Goal: Task Accomplishment & Management: Use online tool/utility

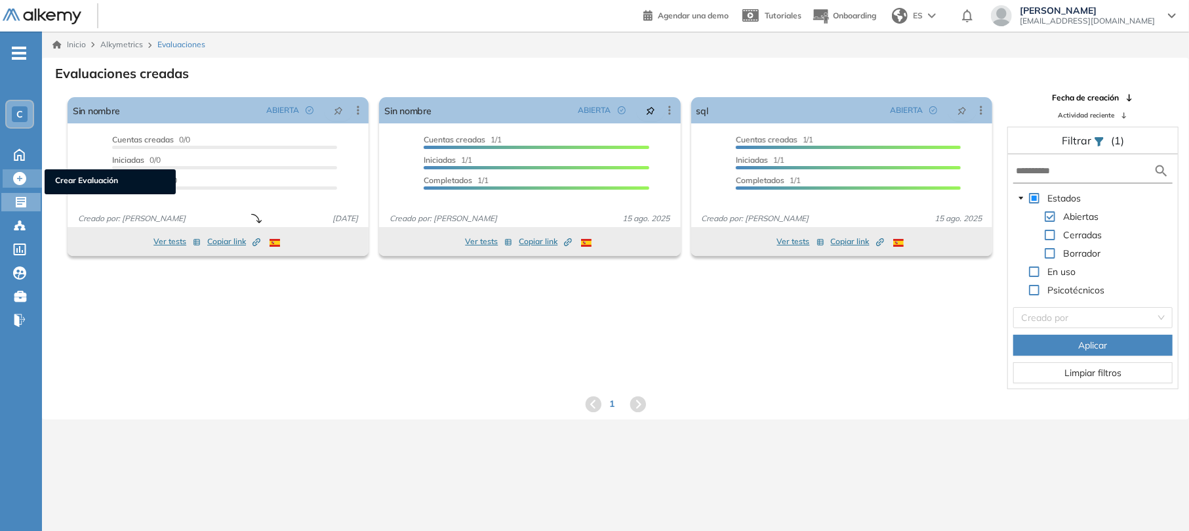
click at [24, 181] on icon at bounding box center [19, 178] width 13 height 13
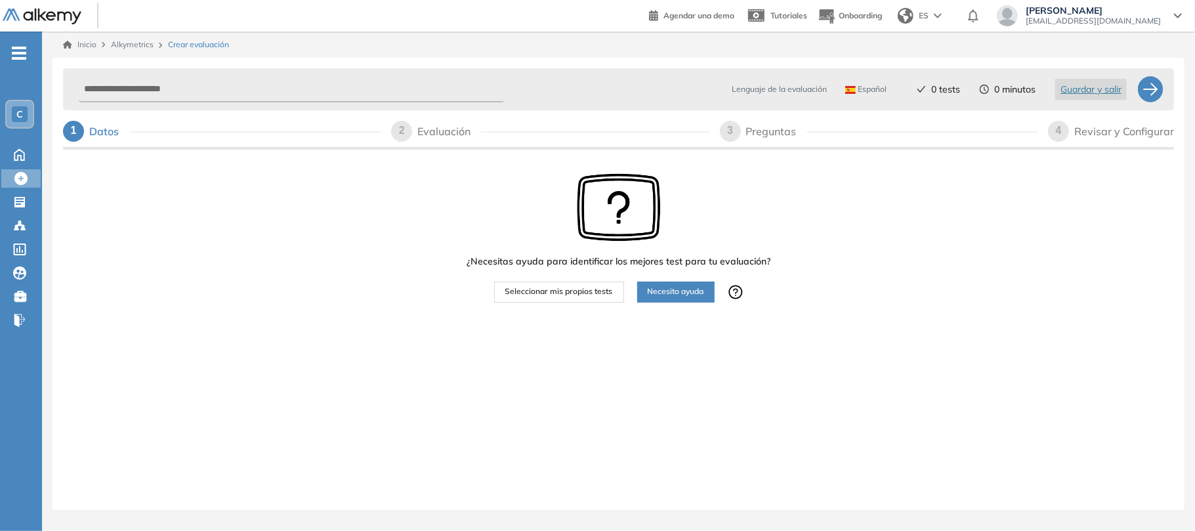
click at [546, 291] on span "Seleccionar mis propios tests" at bounding box center [559, 291] width 108 height 12
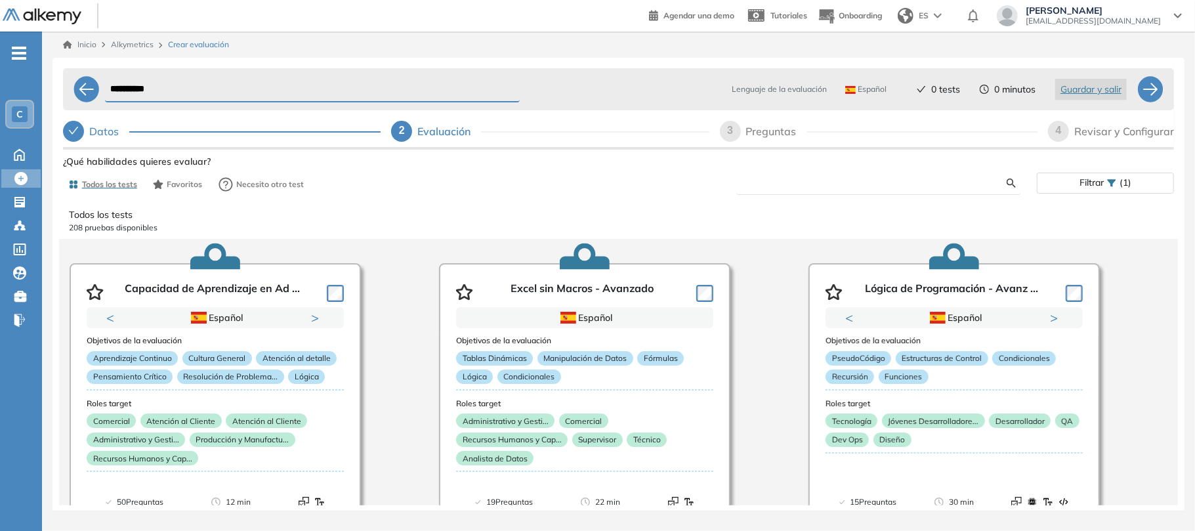
click at [937, 184] on input "text" at bounding box center [877, 183] width 260 height 12
click at [807, 185] on input "***" at bounding box center [877, 183] width 260 height 12
type input "***"
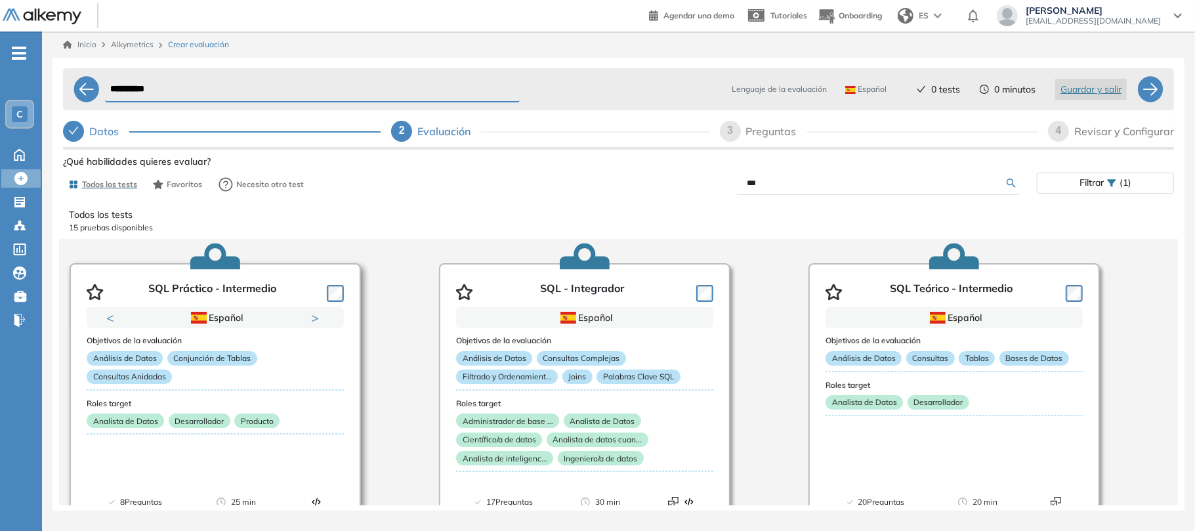
scroll to position [87, 0]
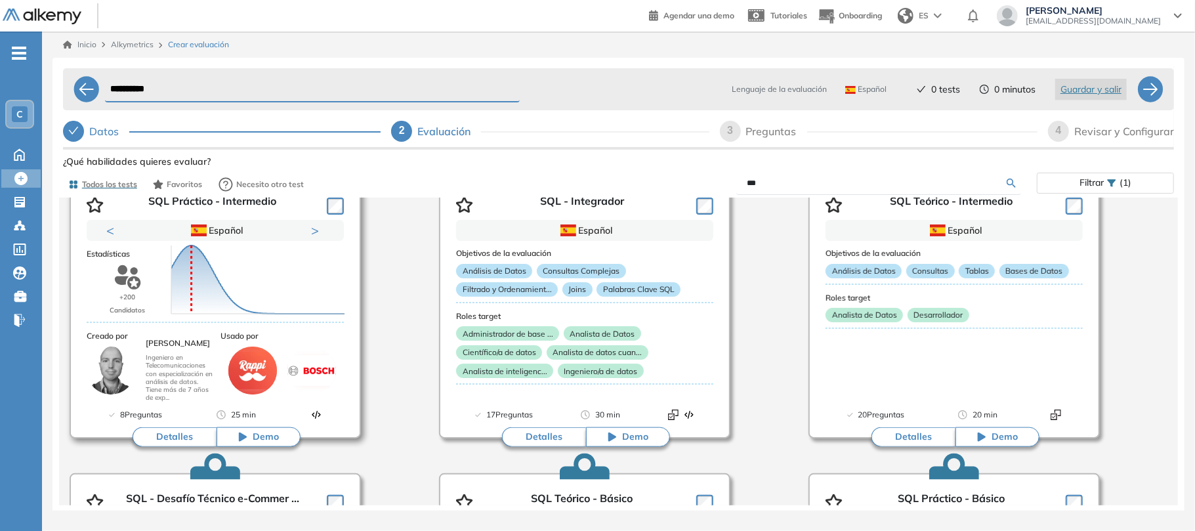
click at [174, 441] on button "Detalles" at bounding box center [175, 437] width 84 height 20
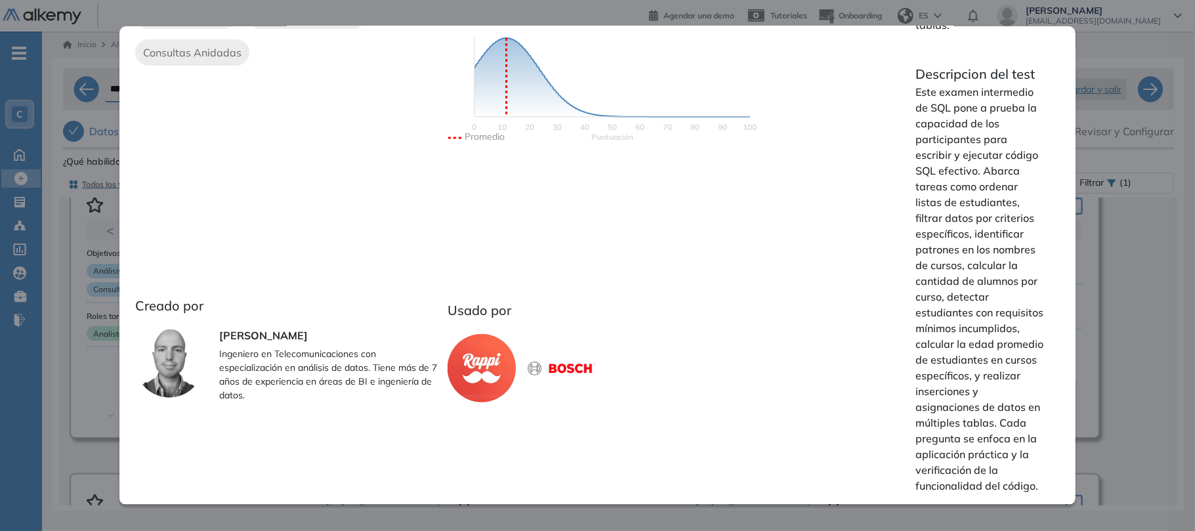
scroll to position [0, 0]
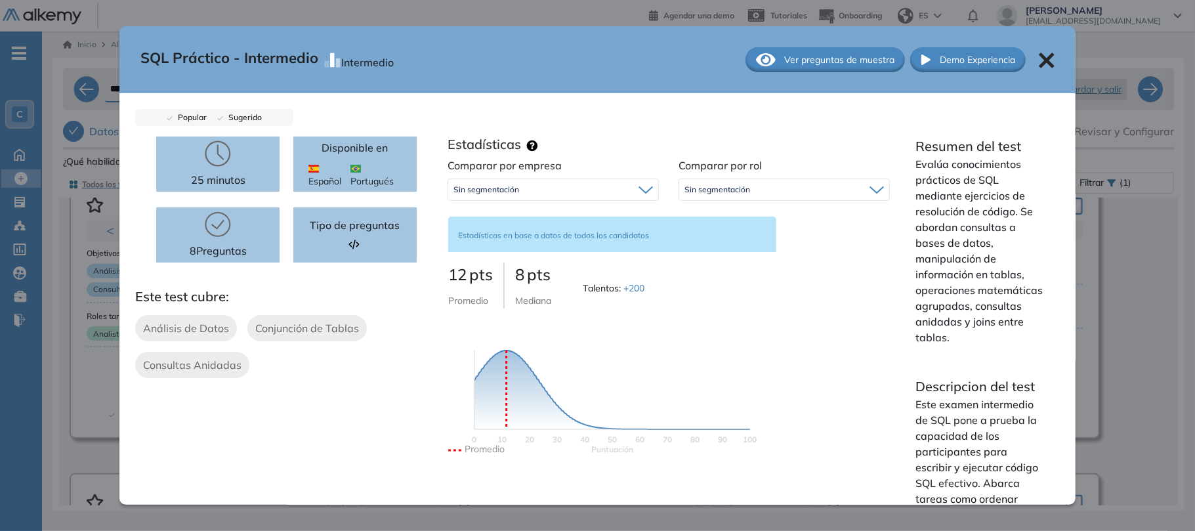
click at [1040, 59] on icon at bounding box center [1046, 60] width 16 height 16
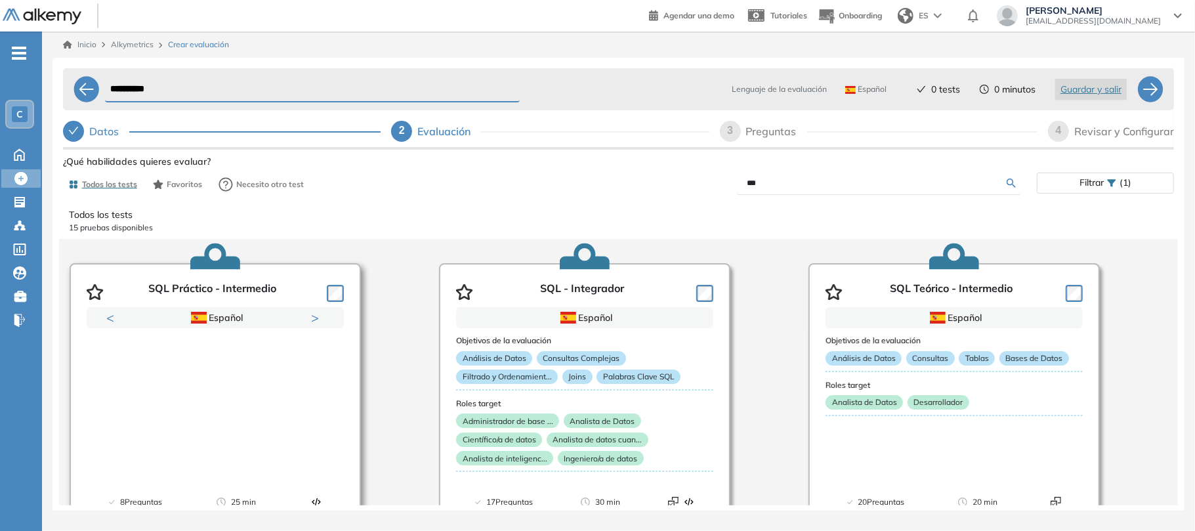
scroll to position [87, 0]
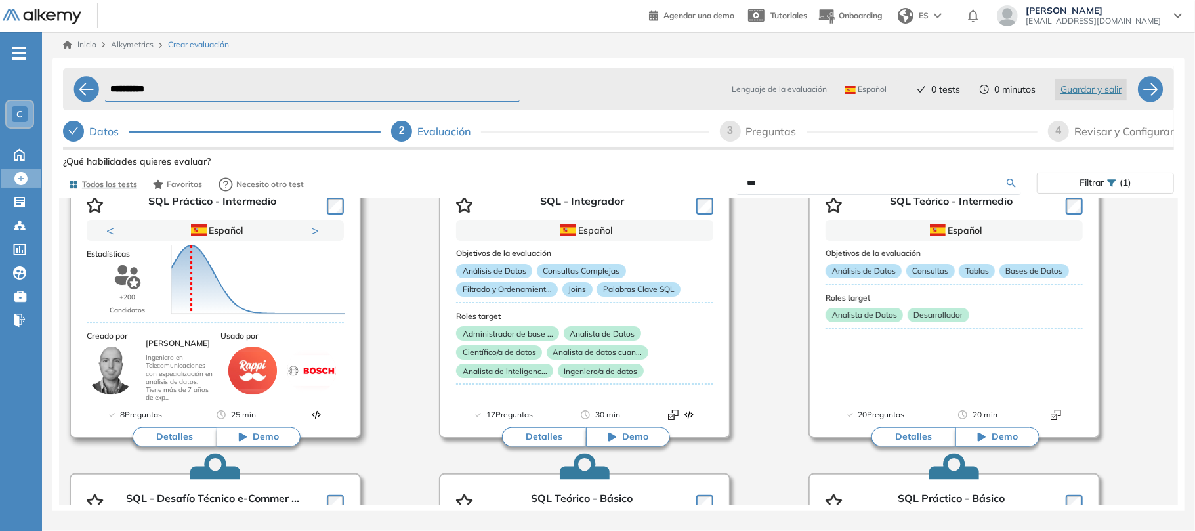
click at [179, 432] on button "Detalles" at bounding box center [175, 437] width 84 height 20
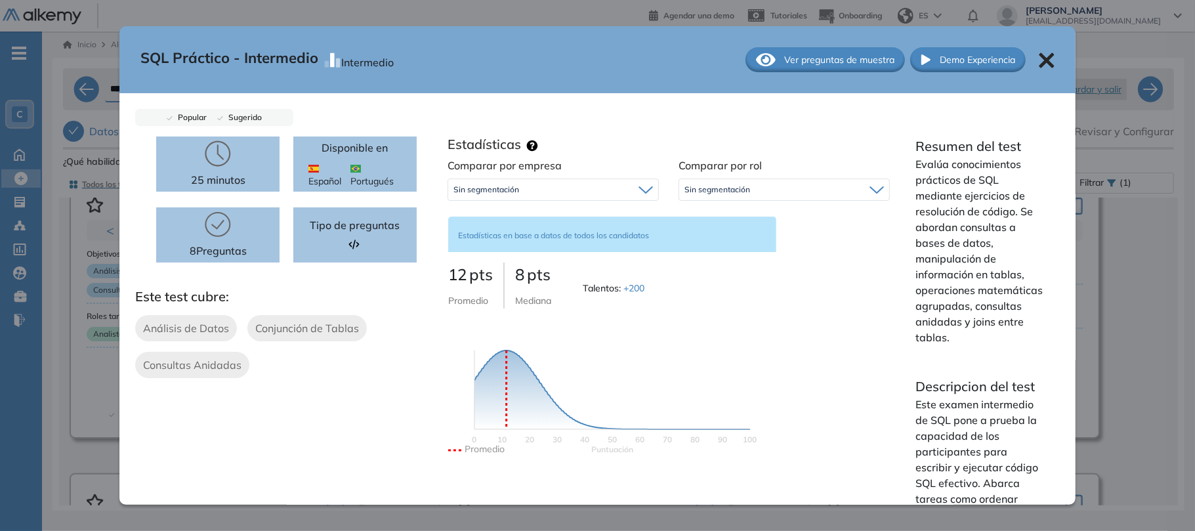
click at [607, 235] on span "Estadísticas en base a datos de todos los candidatos" at bounding box center [553, 235] width 191 height 10
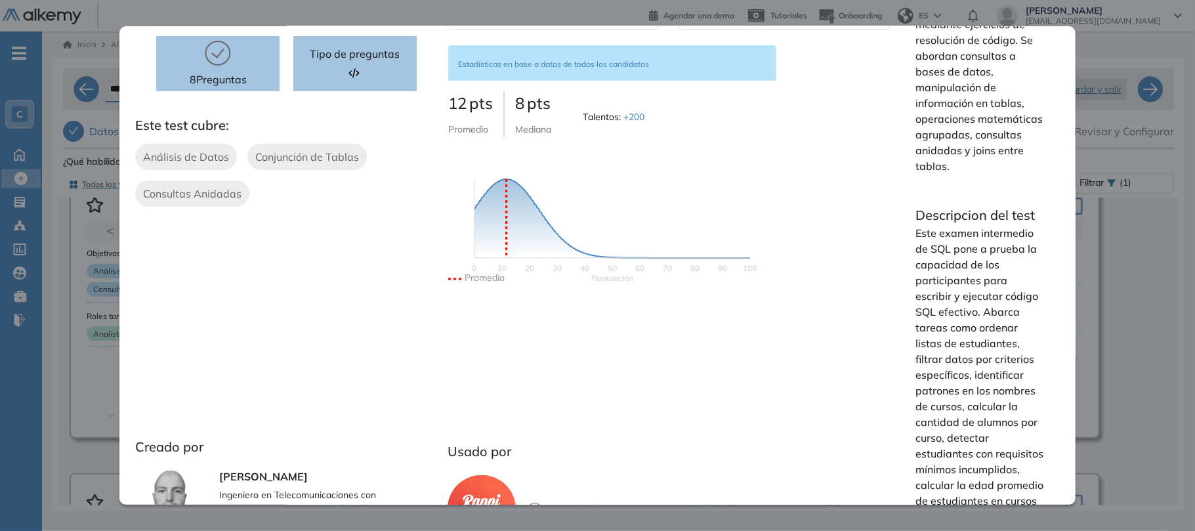
scroll to position [0, 0]
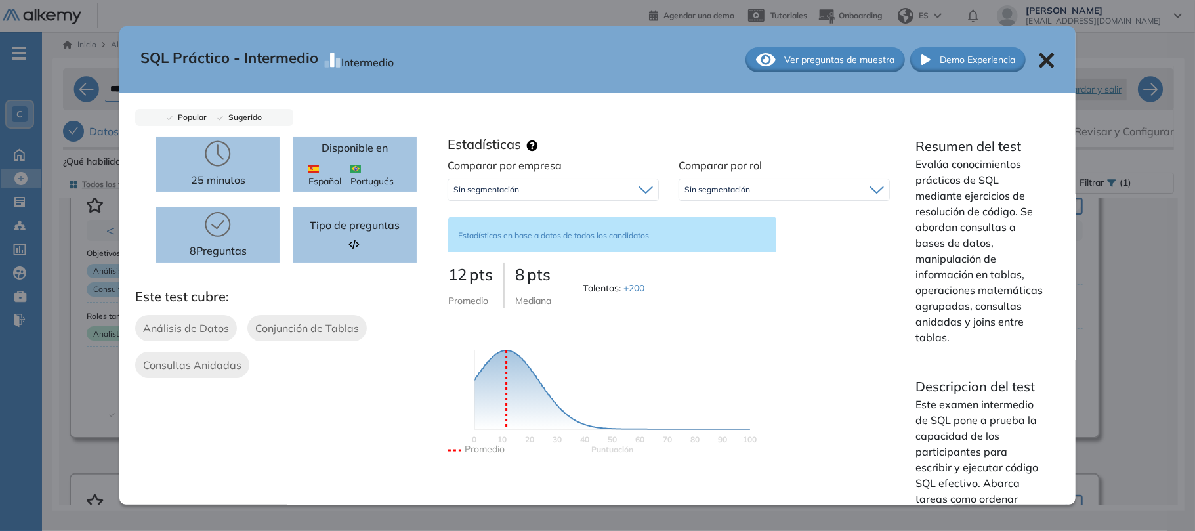
click at [630, 286] on span "+200" at bounding box center [633, 288] width 21 height 12
click at [644, 287] on span "+200" at bounding box center [633, 288] width 21 height 12
click at [804, 188] on div "Sin segmentación" at bounding box center [784, 189] width 210 height 21
click at [617, 192] on div "Sin segmentación" at bounding box center [553, 189] width 210 height 21
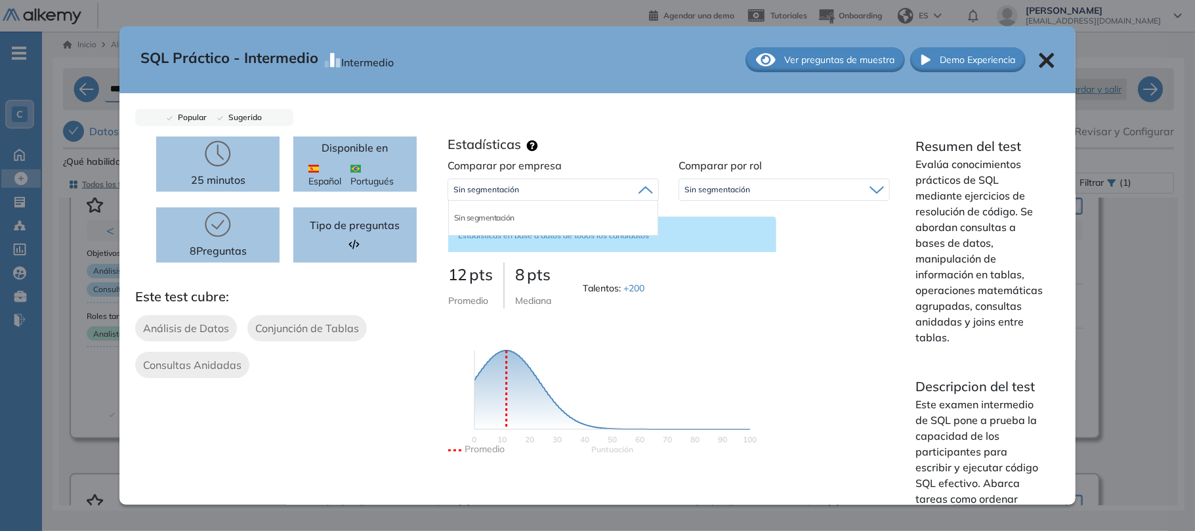
click at [617, 192] on div "Sin segmentación" at bounding box center [553, 189] width 210 height 21
click at [1038, 63] on icon at bounding box center [1045, 60] width 15 height 15
